Goal: Download file/media

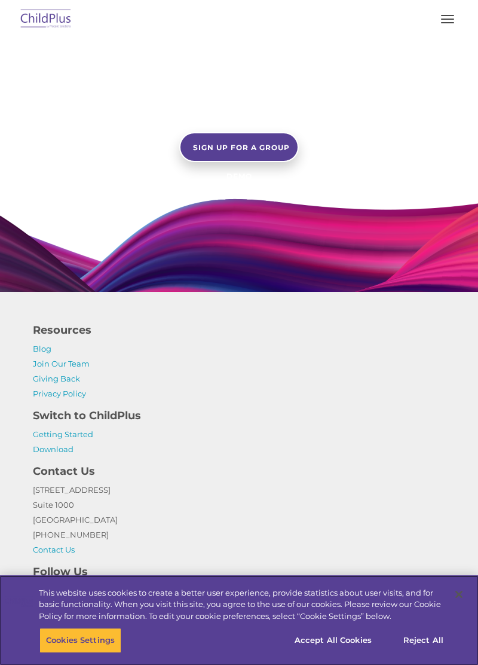
scroll to position [1116, 0]
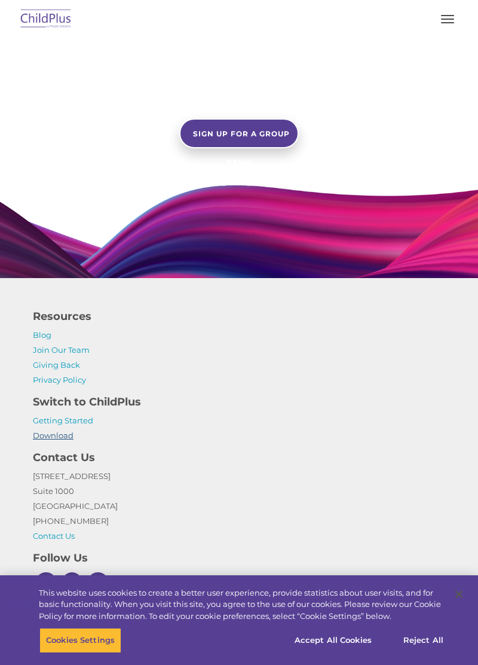
click at [65, 440] on link "Download" at bounding box center [53, 435] width 41 height 10
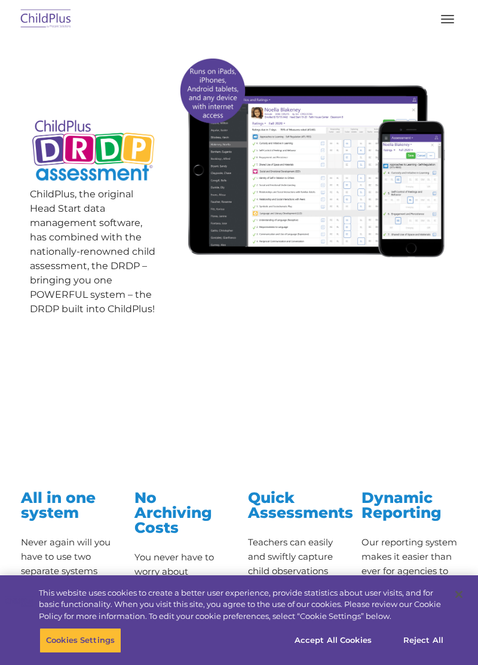
scroll to position [0, 0]
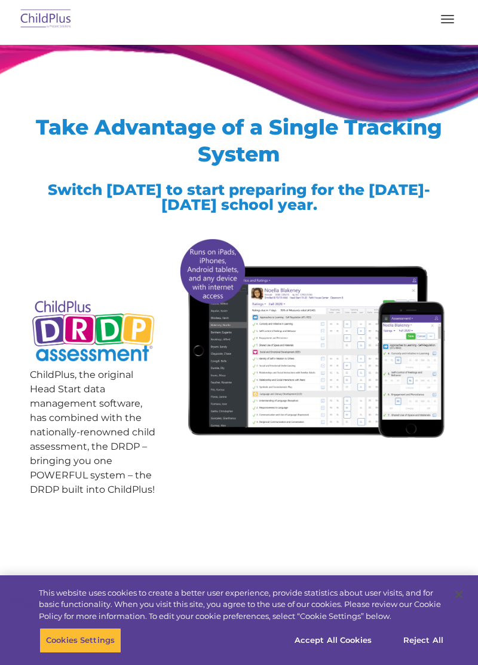
click at [457, 11] on button "button" at bounding box center [447, 19] width 25 height 19
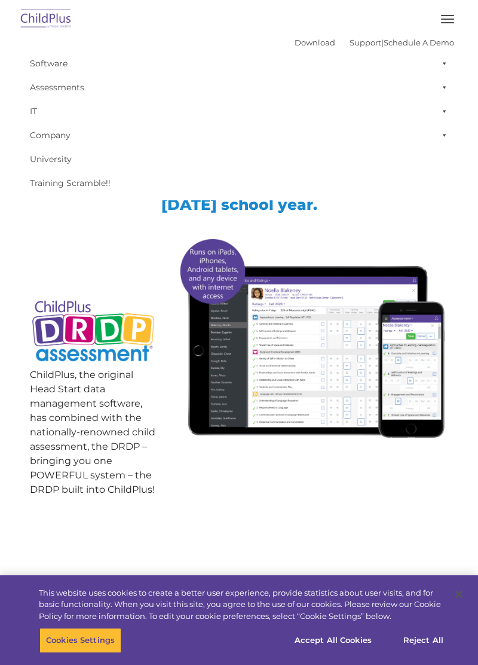
click at [448, 63] on span at bounding box center [442, 63] width 12 height 24
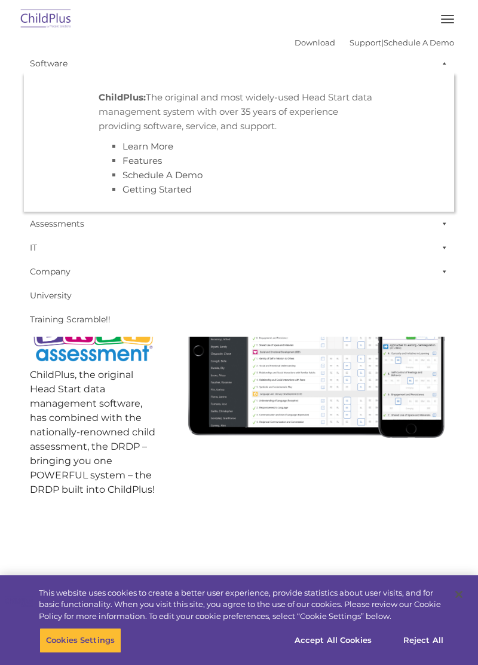
click at [445, 59] on span at bounding box center [442, 63] width 12 height 24
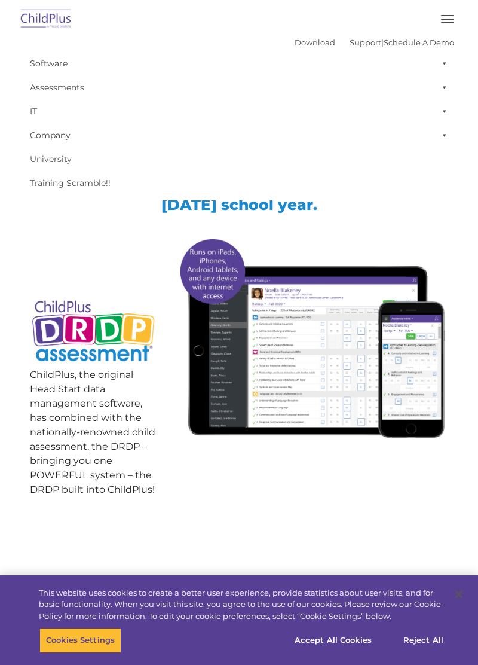
click at [438, 94] on span at bounding box center [442, 87] width 12 height 24
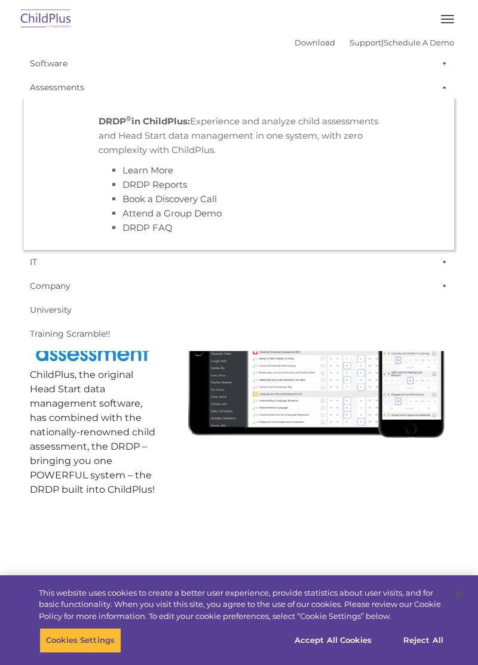
click at [439, 86] on span at bounding box center [442, 87] width 12 height 24
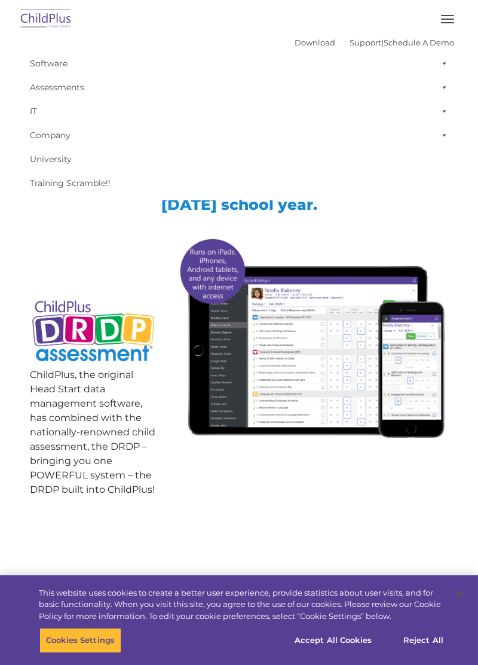
click at [437, 107] on span at bounding box center [442, 111] width 12 height 24
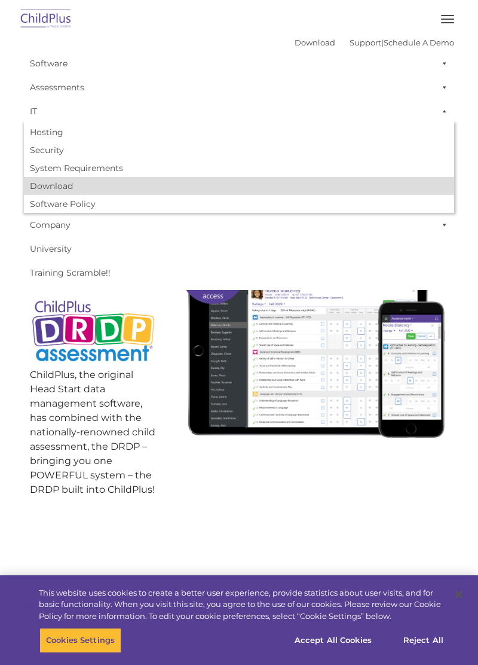
click at [361, 183] on link "Download" at bounding box center [239, 186] width 430 height 18
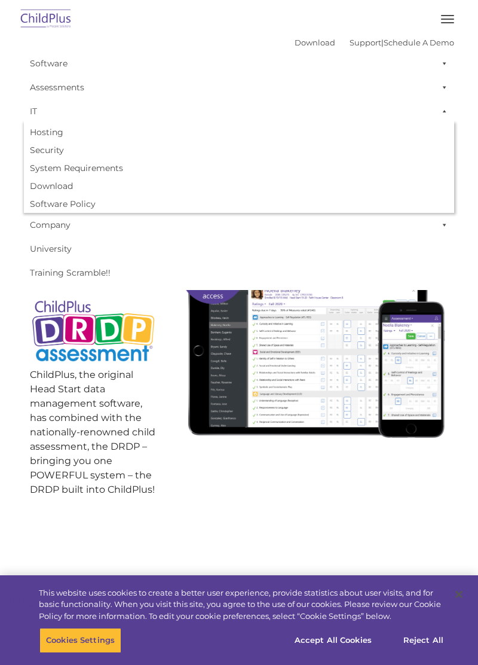
click at [445, 107] on span at bounding box center [442, 111] width 12 height 24
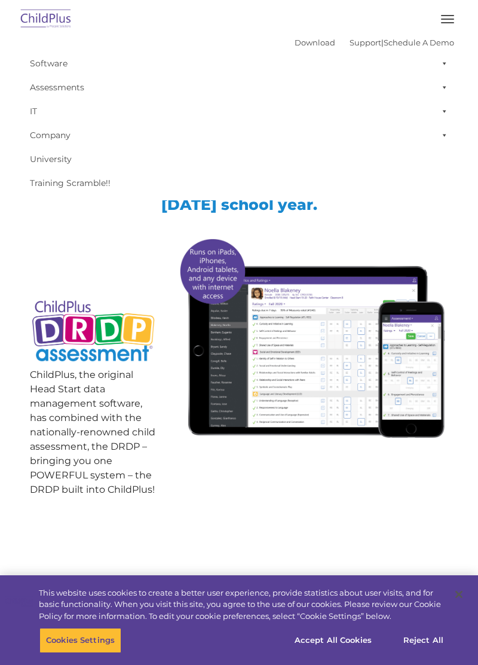
click at [445, 133] on span at bounding box center [442, 135] width 12 height 24
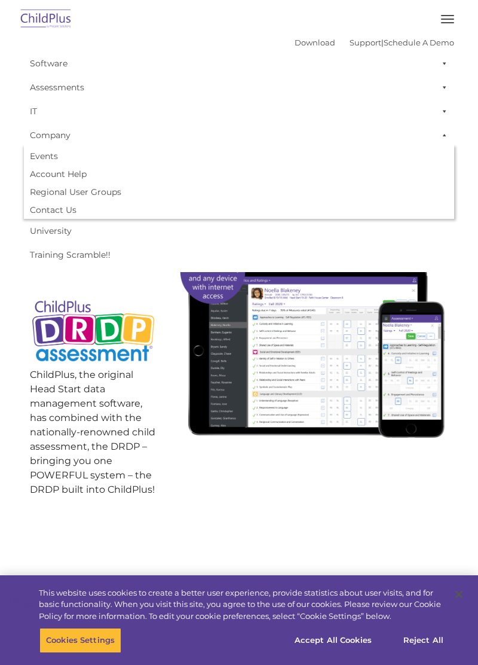
click at [444, 133] on span at bounding box center [442, 135] width 12 height 24
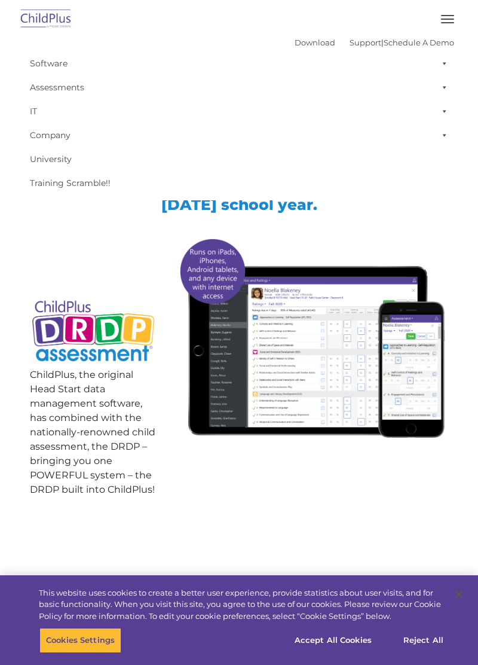
scroll to position [1, 0]
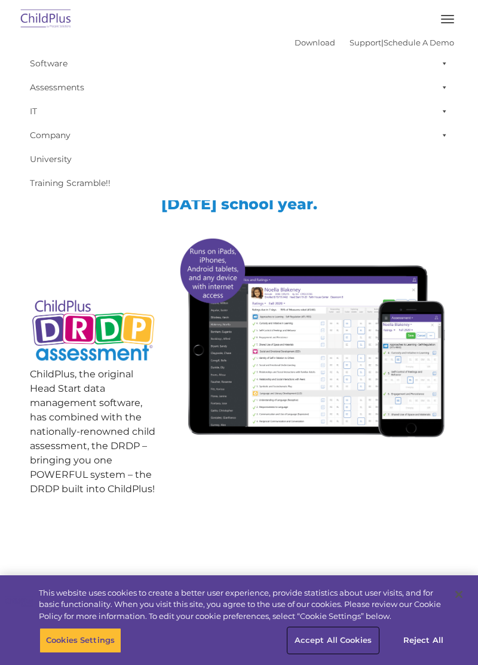
click at [342, 638] on button "Accept All Cookies" at bounding box center [333, 640] width 90 height 25
